Goal: Navigation & Orientation: Find specific page/section

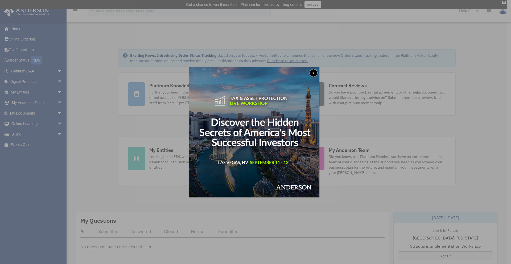
click at [312, 72] on button "x" at bounding box center [313, 73] width 8 height 8
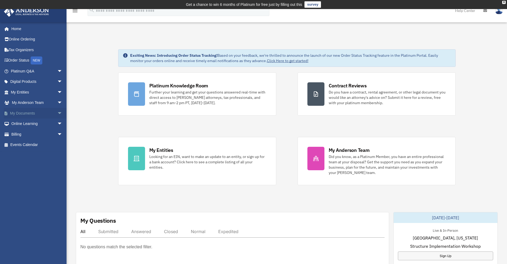
click at [15, 110] on link "My Documents arrow_drop_down" at bounding box center [37, 113] width 67 height 11
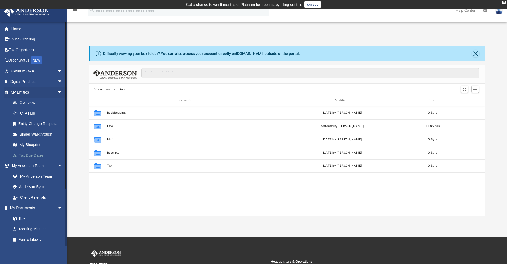
scroll to position [117, 392]
click at [24, 220] on link "Box" at bounding box center [38, 218] width 63 height 11
click at [20, 217] on link "Box" at bounding box center [38, 218] width 63 height 11
click at [25, 61] on link "Order Status NEW" at bounding box center [37, 60] width 67 height 11
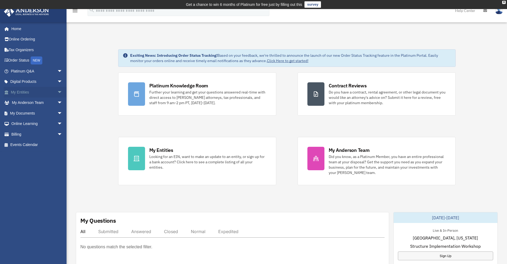
click at [57, 93] on span "arrow_drop_down" at bounding box center [62, 92] width 11 height 11
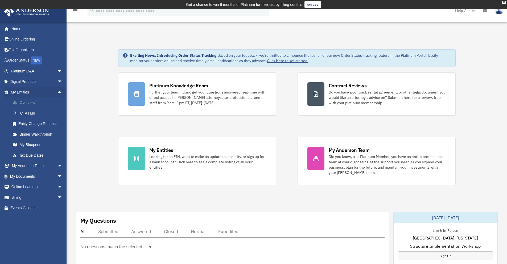
click at [30, 100] on link "Overview" at bounding box center [38, 102] width 63 height 11
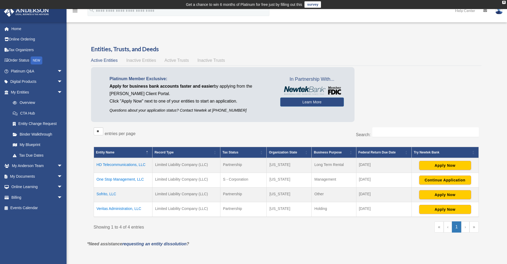
click at [113, 179] on td "One Stop Management, LLC" at bounding box center [123, 180] width 59 height 15
